Goal: Task Accomplishment & Management: Manage account settings

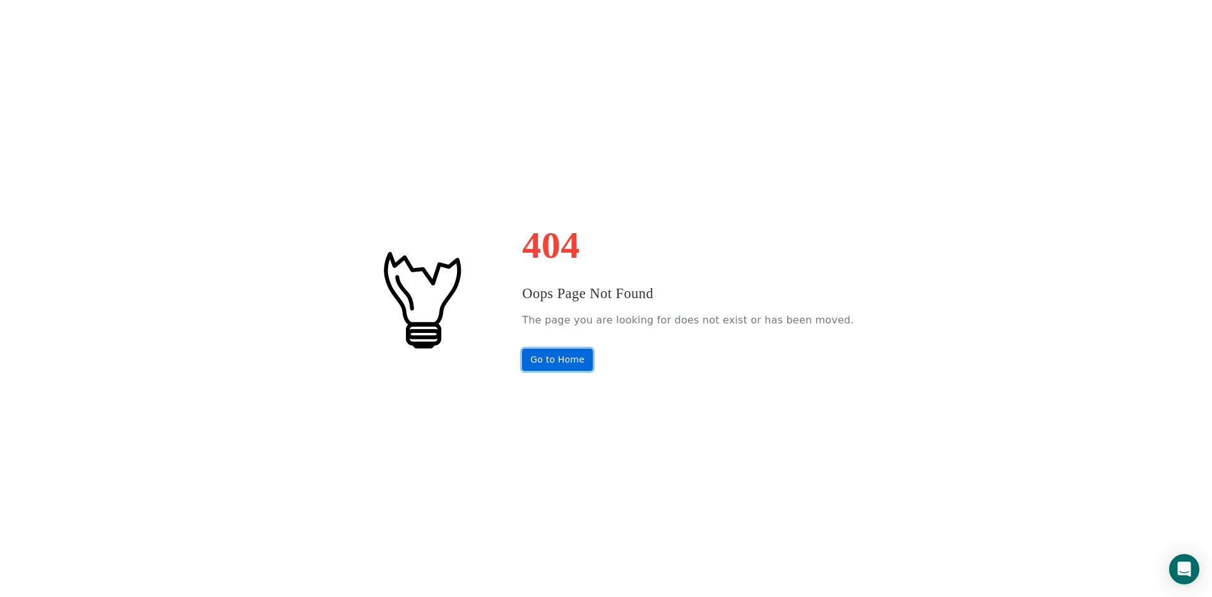
click at [573, 364] on link "Go to Home" at bounding box center [557, 360] width 71 height 22
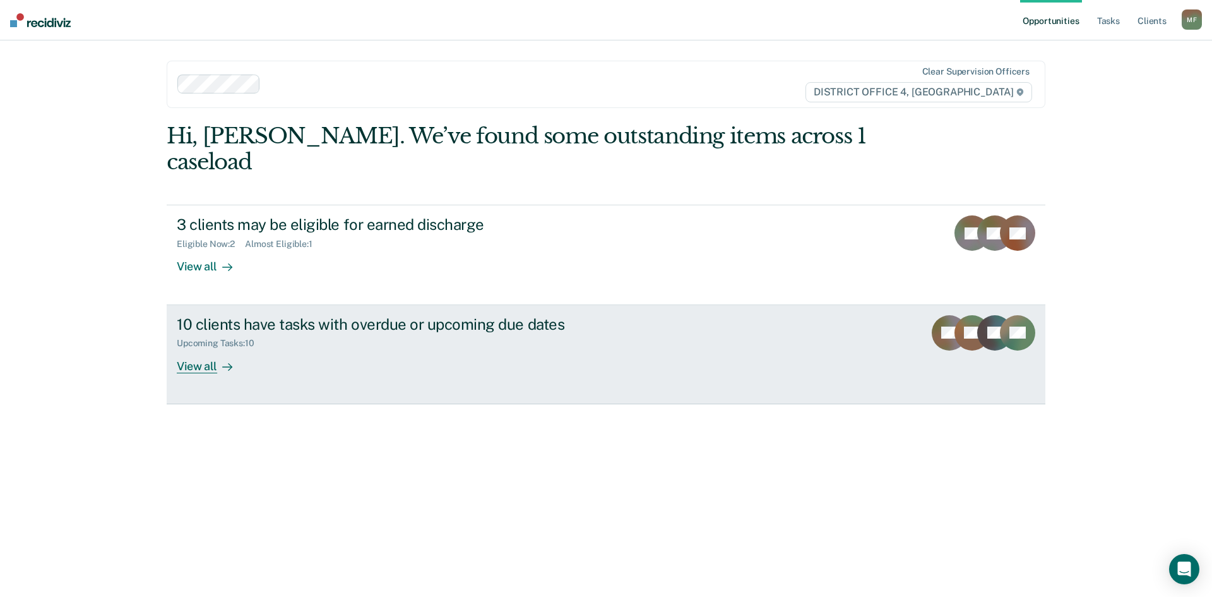
click at [347, 315] on div "10 clients have tasks with overdue or upcoming due dates" at bounding box center [398, 324] width 443 height 18
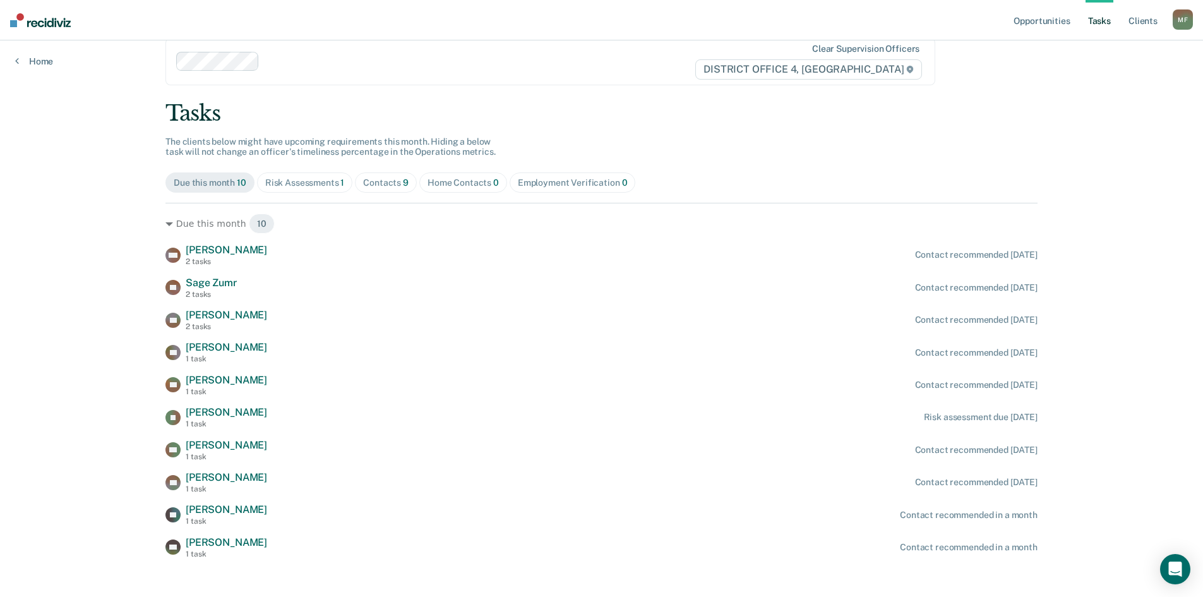
scroll to position [35, 0]
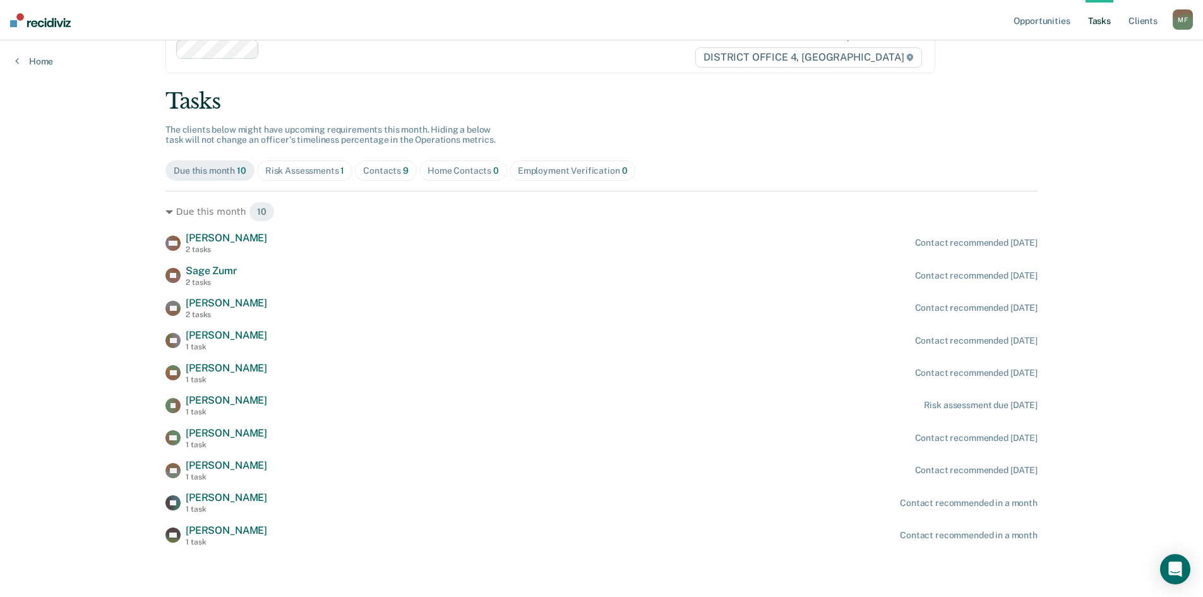
click at [292, 171] on div "Risk Assessments 1" at bounding box center [305, 170] width 80 height 11
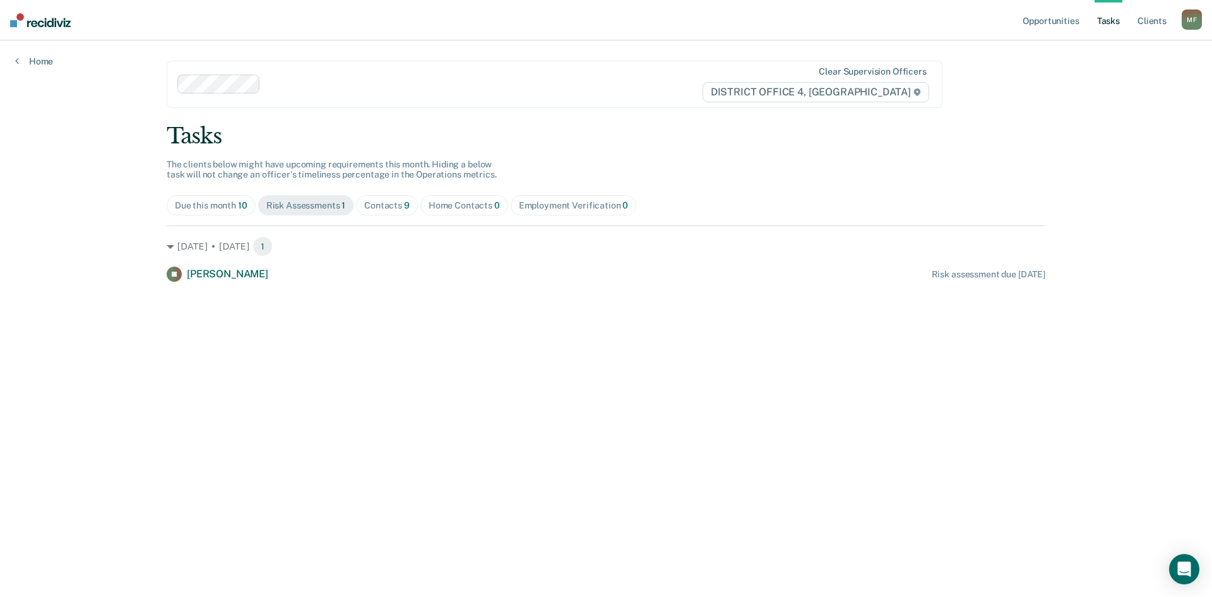
click at [186, 208] on div "Due this month 10" at bounding box center [211, 205] width 73 height 11
